Goal: Information Seeking & Learning: Learn about a topic

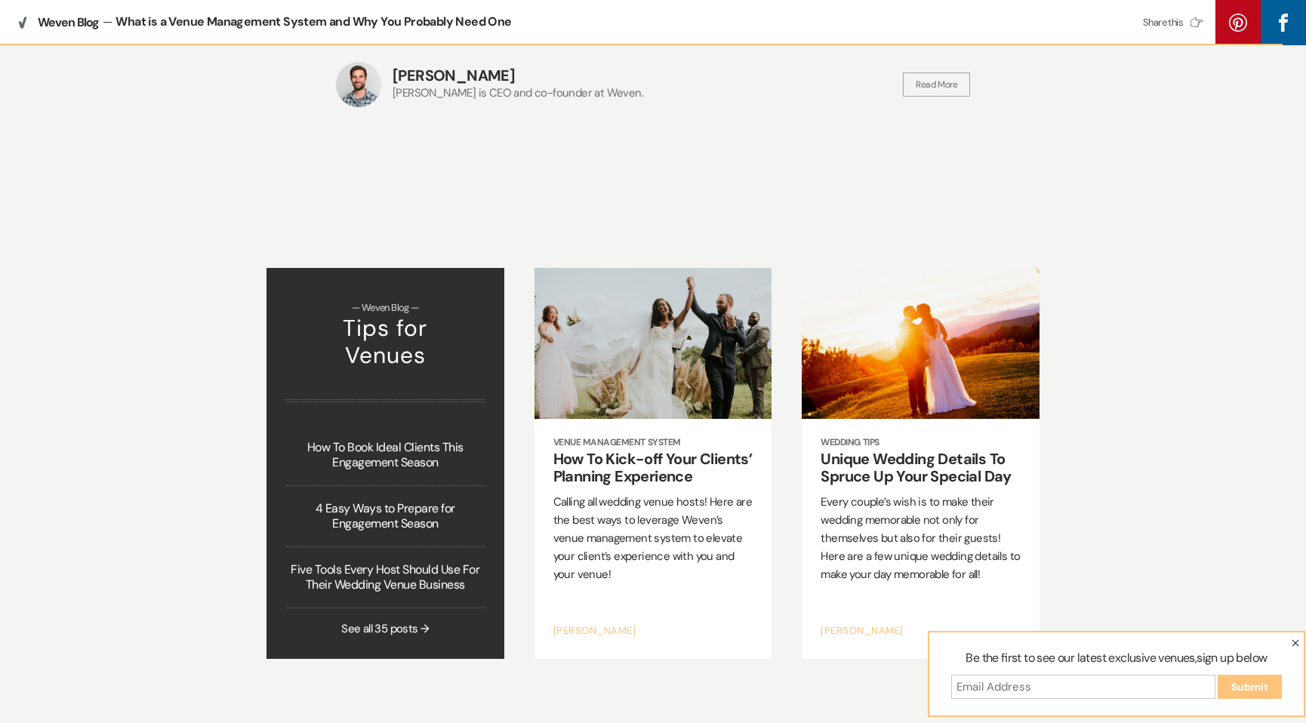
scroll to position [2457, 0]
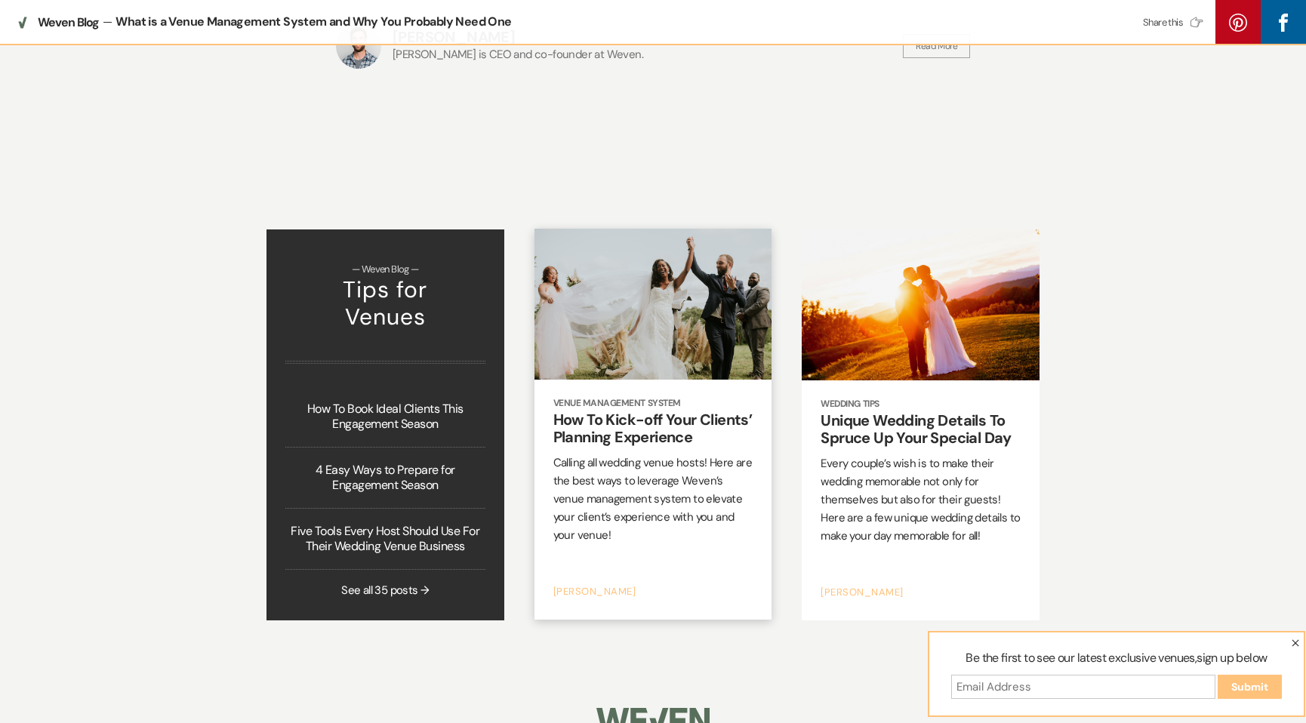
click at [643, 411] on h2 "How To Kick-off Your Clients’ Planning Experience" at bounding box center [653, 428] width 200 height 35
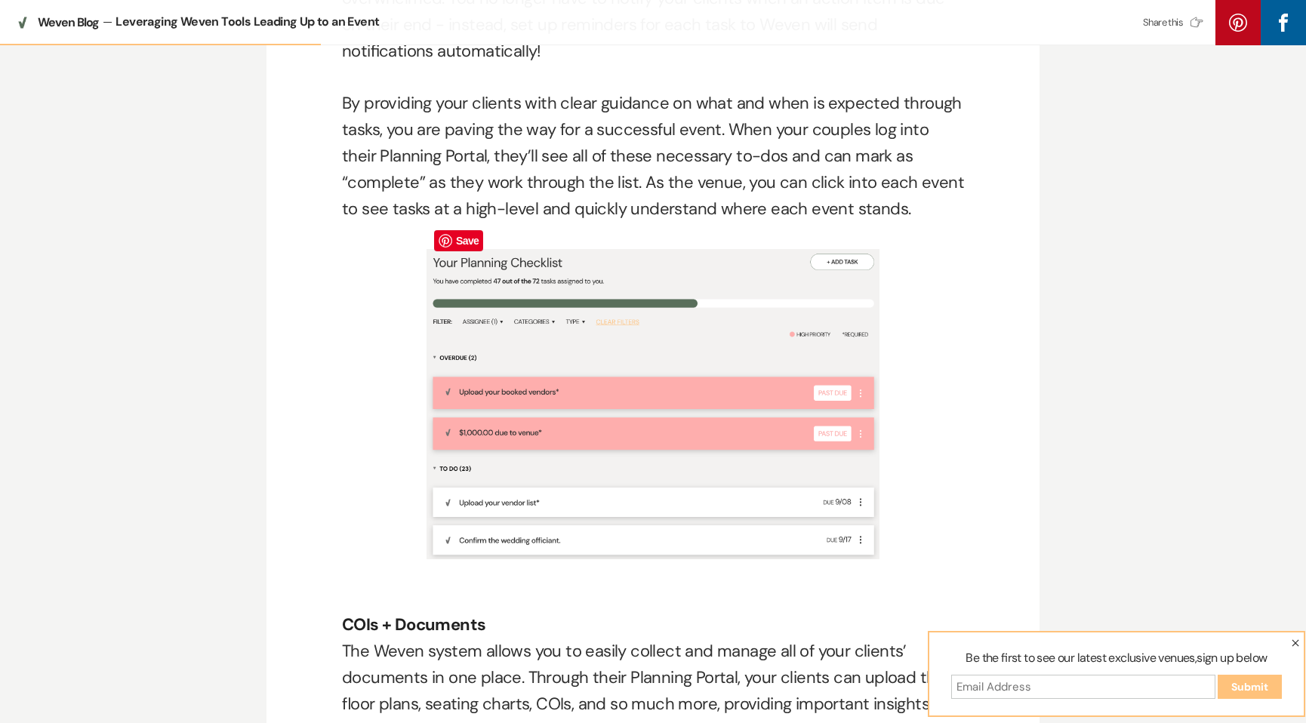
scroll to position [1480, 0]
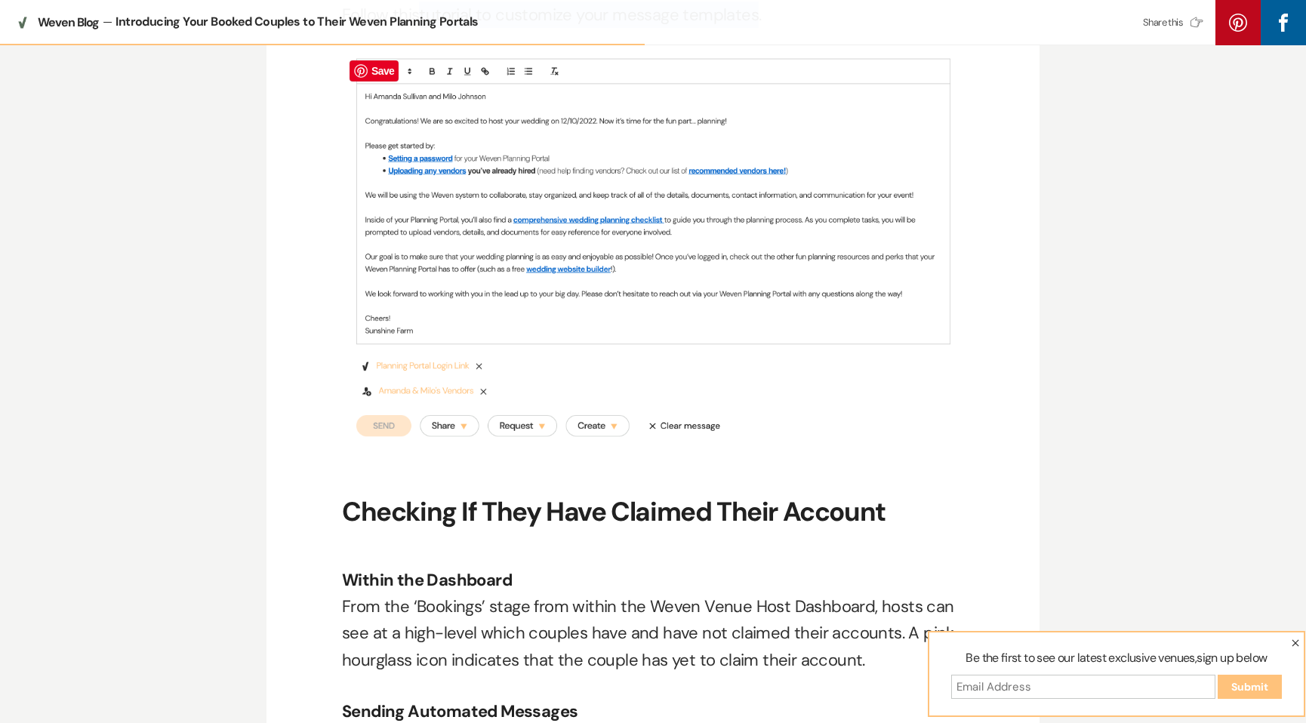
scroll to position [1284, 0]
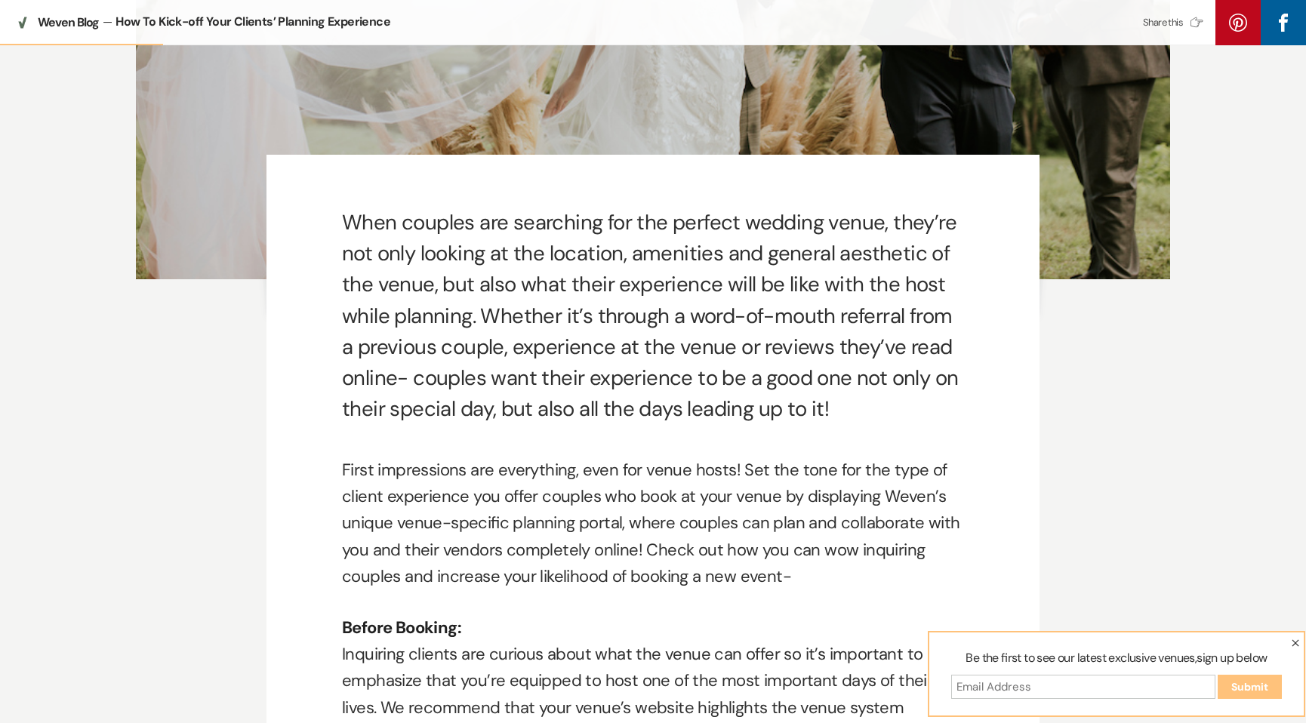
scroll to position [286, 0]
